Goal: Register for event/course

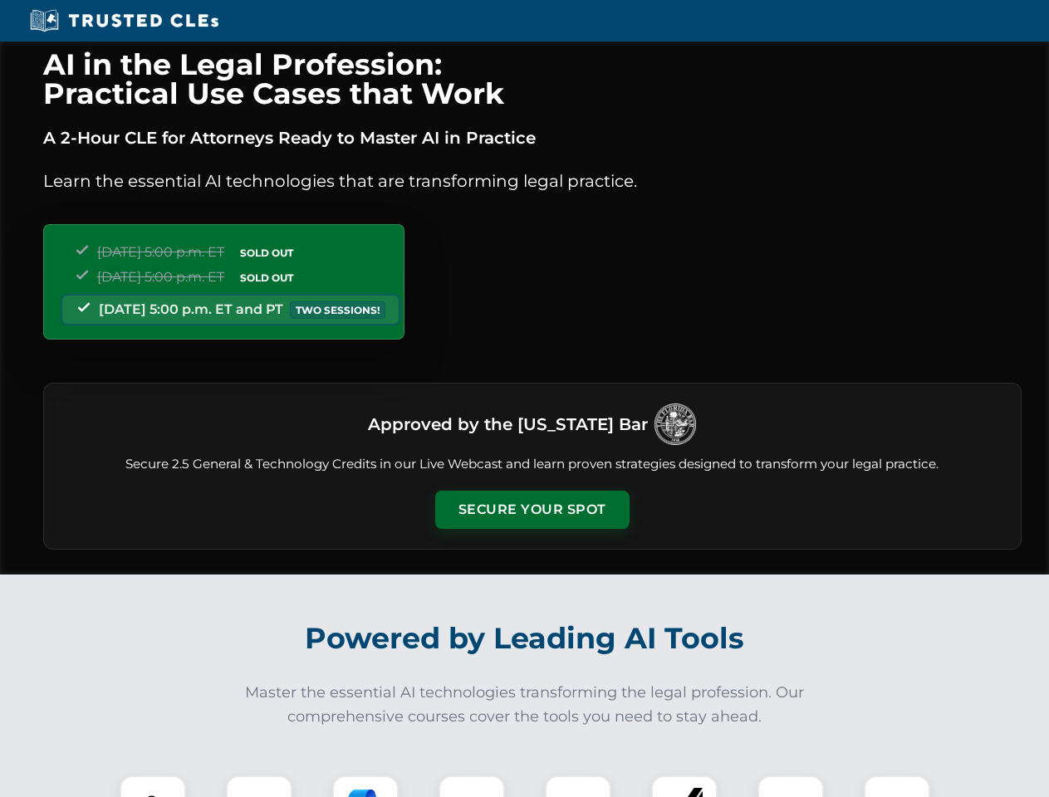
click at [531, 510] on button "Secure Your Spot" at bounding box center [532, 510] width 194 height 38
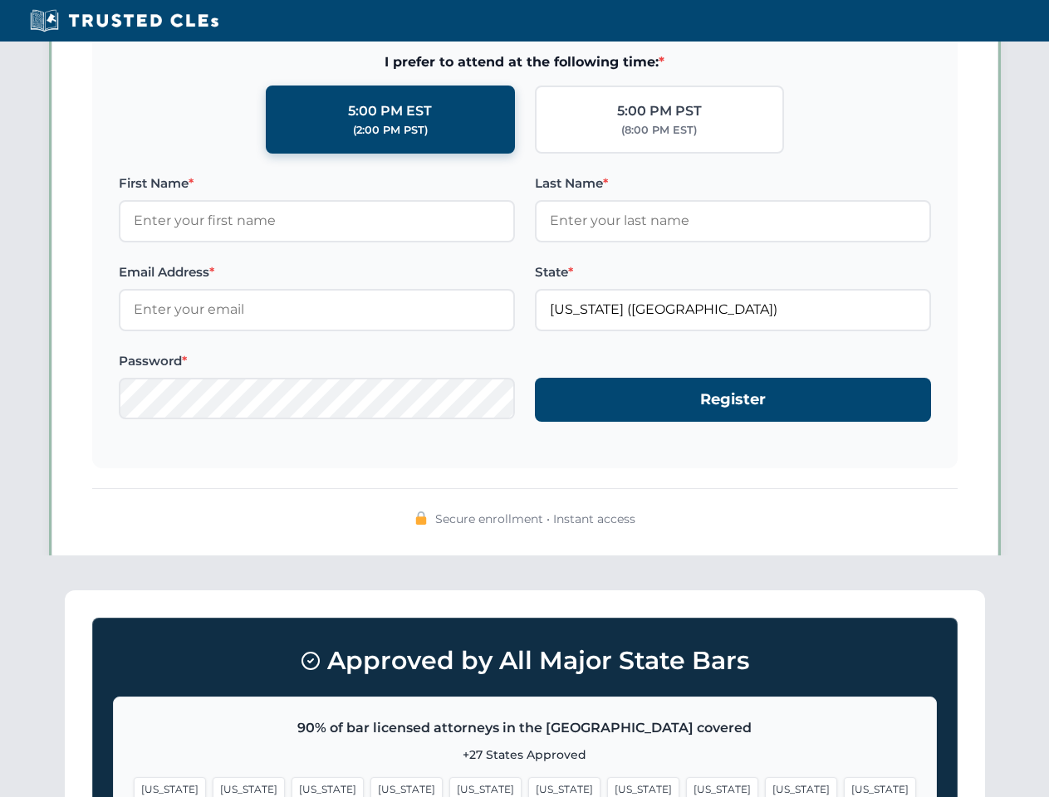
click at [528, 786] on span "[US_STATE]" at bounding box center [564, 789] width 72 height 24
click at [607, 786] on span "[US_STATE]" at bounding box center [643, 789] width 72 height 24
click at [765, 786] on span "[US_STATE]" at bounding box center [801, 789] width 72 height 24
